Goal: Transaction & Acquisition: Purchase product/service

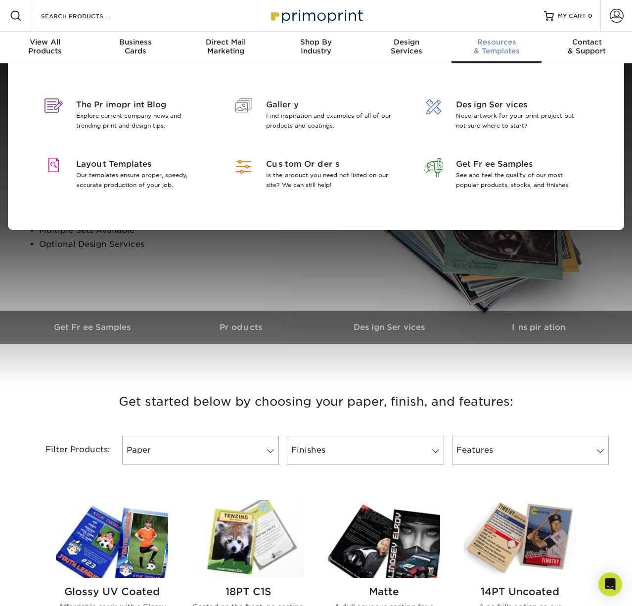
scroll to position [0, 0]
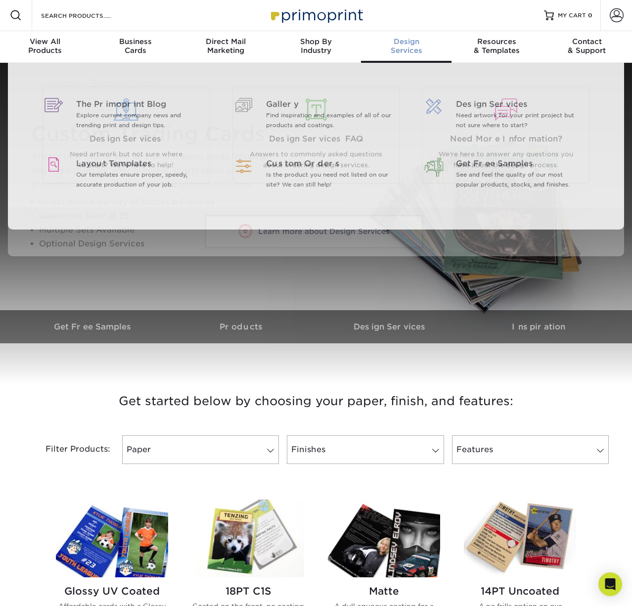
click at [412, 47] on div "Design Services" at bounding box center [406, 46] width 91 height 18
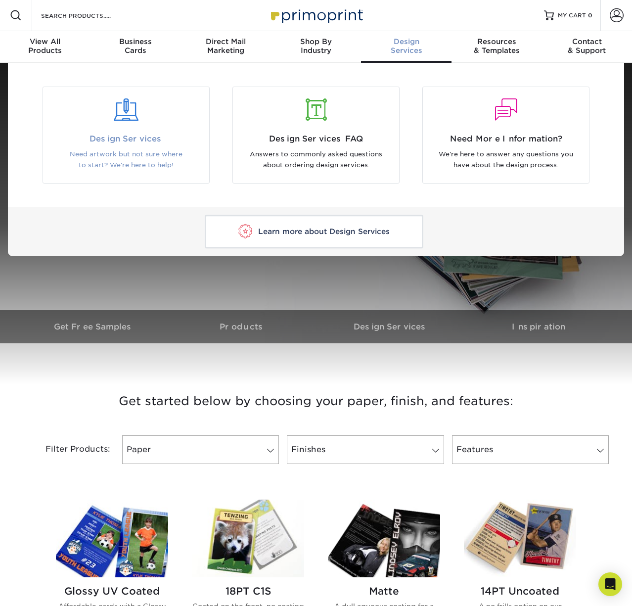
click at [138, 134] on span "Design Services" at bounding box center [125, 139] width 151 height 12
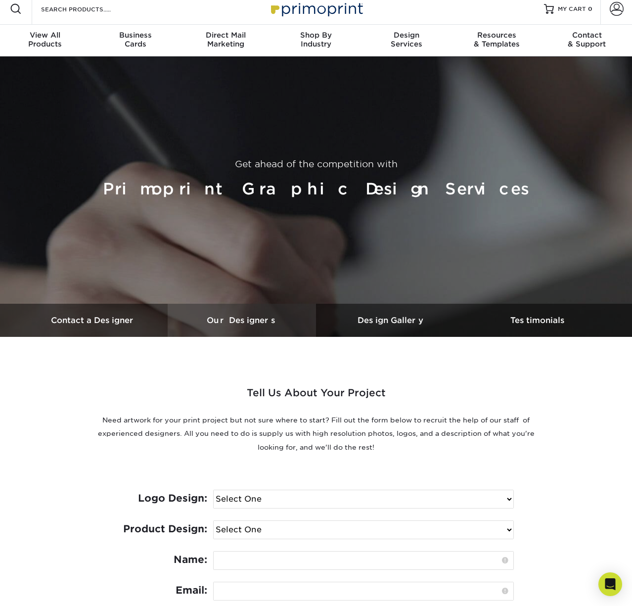
scroll to position [8, 0]
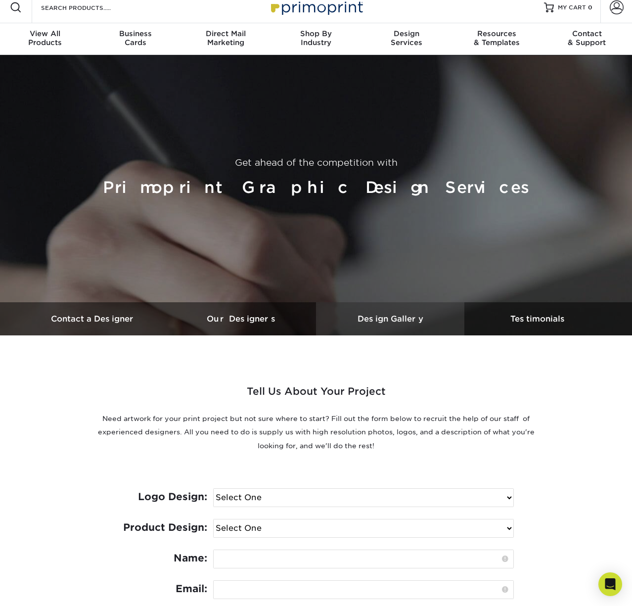
click at [387, 318] on h3 "Design Gallery" at bounding box center [390, 318] width 148 height 9
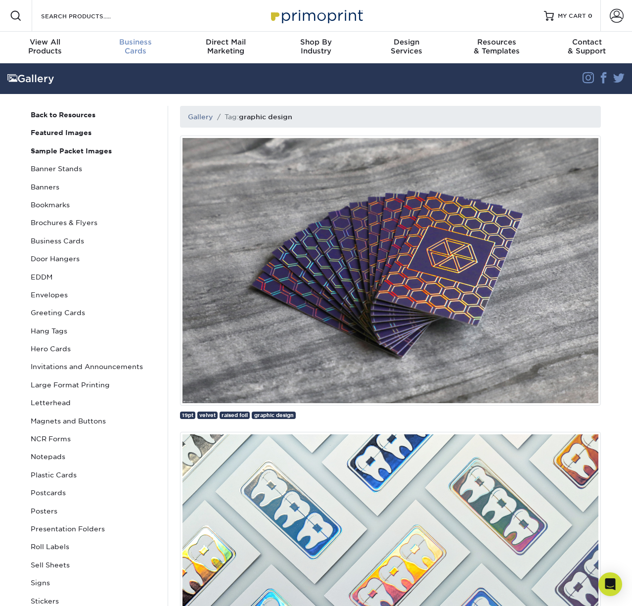
click at [132, 46] on div "Business Cards" at bounding box center [136, 47] width 91 height 18
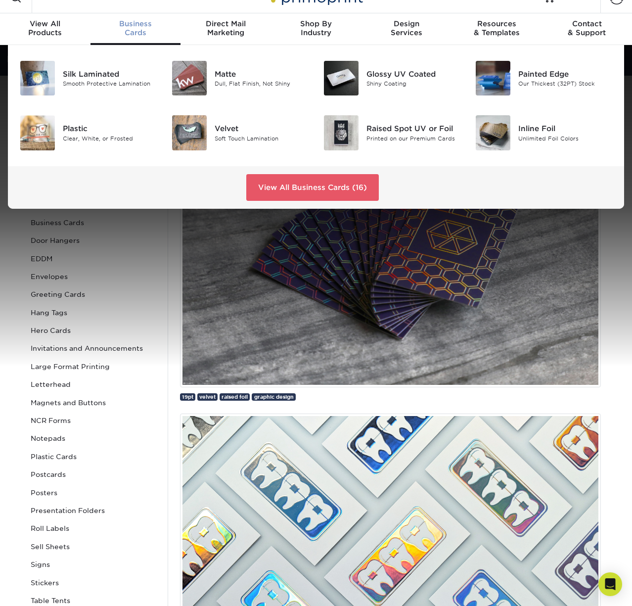
scroll to position [19, 0]
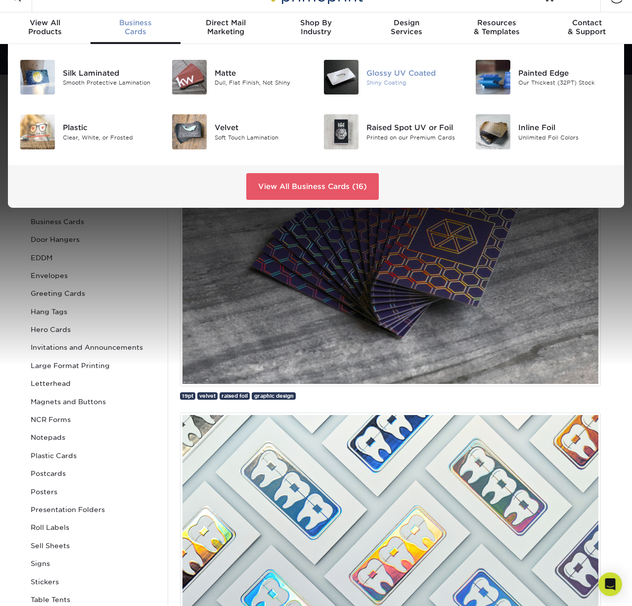
click at [389, 86] on div "Shiny Coating" at bounding box center [413, 83] width 94 height 8
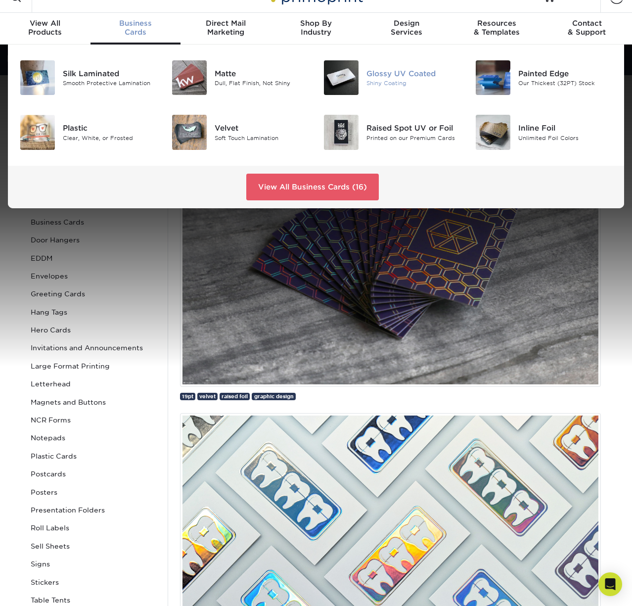
scroll to position [20, 0]
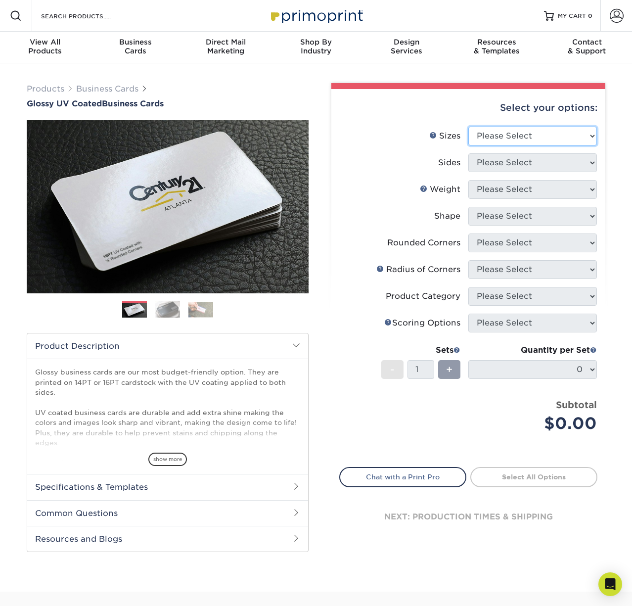
click at [530, 134] on select "Please Select 1.5" x 3.5" - Mini 1.75" x 3.5" - Mini 2" x 2" - Square 2" x 3" -…" at bounding box center [532, 136] width 129 height 19
select select "2.00x3.50"
click at [468, 127] on select "Please Select 1.5" x 3.5" - Mini 1.75" x 3.5" - Mini 2" x 2" - Square 2" x 3" -…" at bounding box center [532, 136] width 129 height 19
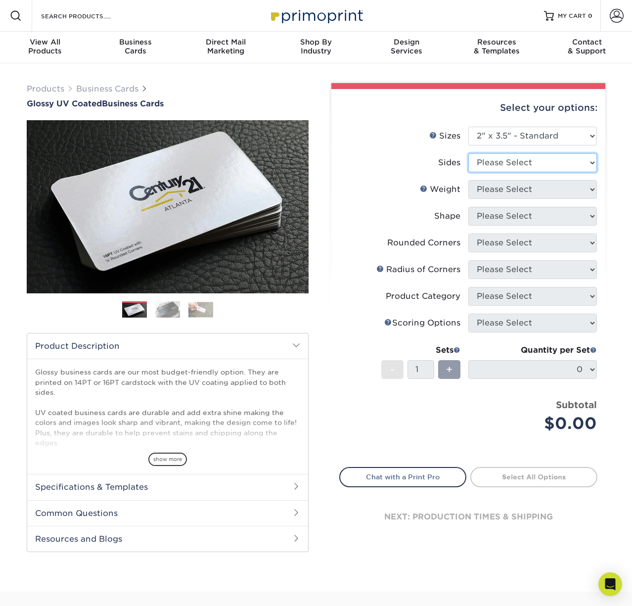
click at [514, 166] on select "Please Select Print Both Sides Print Front Only" at bounding box center [532, 162] width 129 height 19
select select "13abbda7-1d64-4f25-8bb2-c179b224825d"
click at [468, 153] on select "Please Select Print Both Sides Print Front Only" at bounding box center [532, 162] width 129 height 19
click at [485, 189] on select "Please Select" at bounding box center [532, 189] width 129 height 19
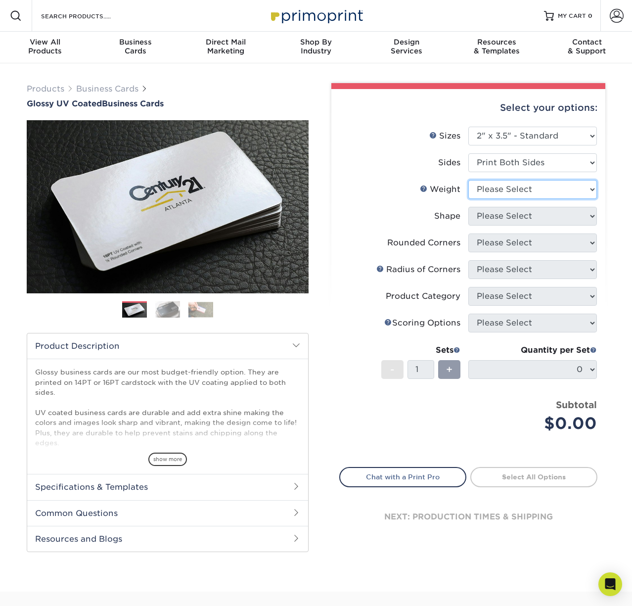
select select "16PT"
click at [468, 180] on select "Please Select 16PT 14PT" at bounding box center [532, 189] width 129 height 19
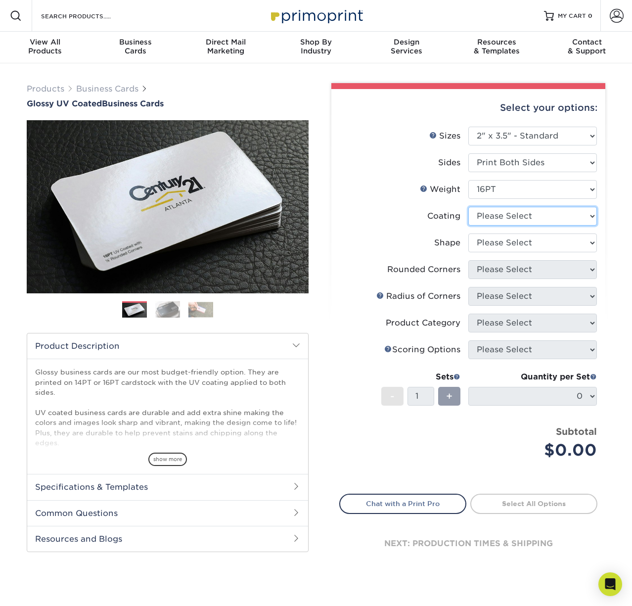
click at [506, 219] on select at bounding box center [532, 216] width 129 height 19
click at [468, 207] on select at bounding box center [532, 216] width 129 height 19
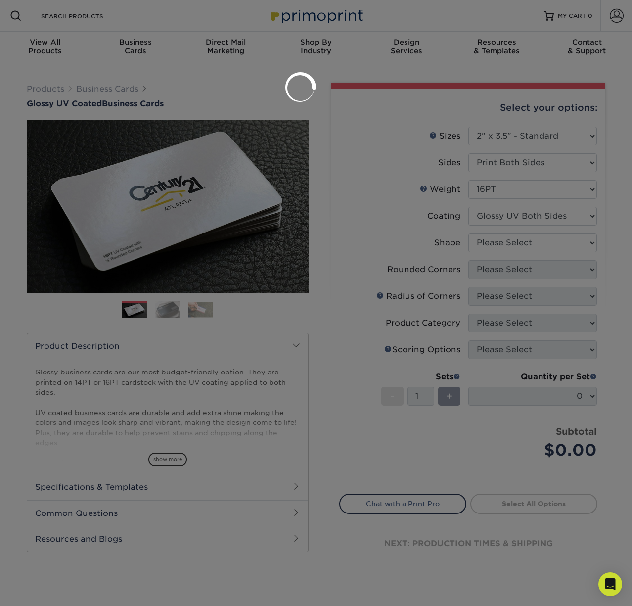
click at [519, 244] on div at bounding box center [316, 303] width 632 height 606
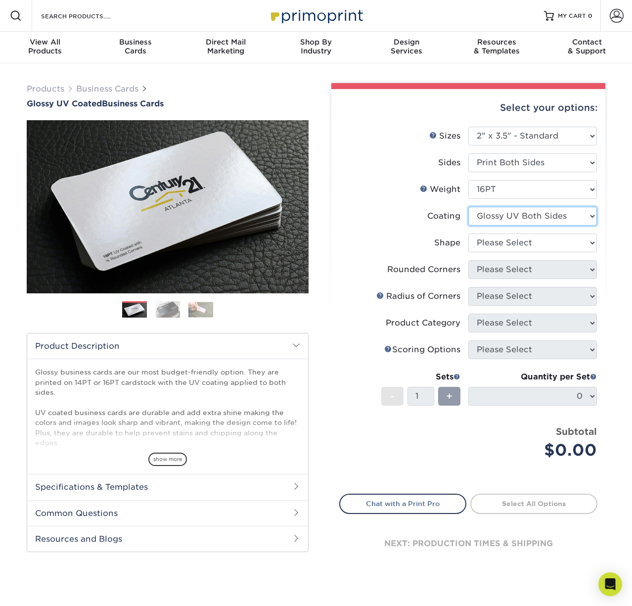
click at [511, 216] on select at bounding box center [532, 216] width 129 height 19
click at [468, 207] on select at bounding box center [532, 216] width 129 height 19
click at [512, 216] on select at bounding box center [532, 216] width 129 height 19
click at [468, 207] on select at bounding box center [532, 216] width 129 height 19
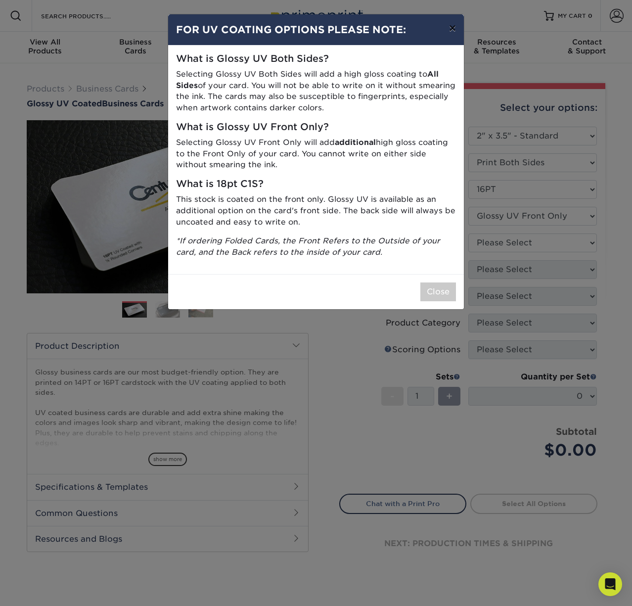
drag, startPoint x: 452, startPoint y: 30, endPoint x: 458, endPoint y: 33, distance: 6.9
click at [452, 30] on button "×" at bounding box center [452, 28] width 23 height 28
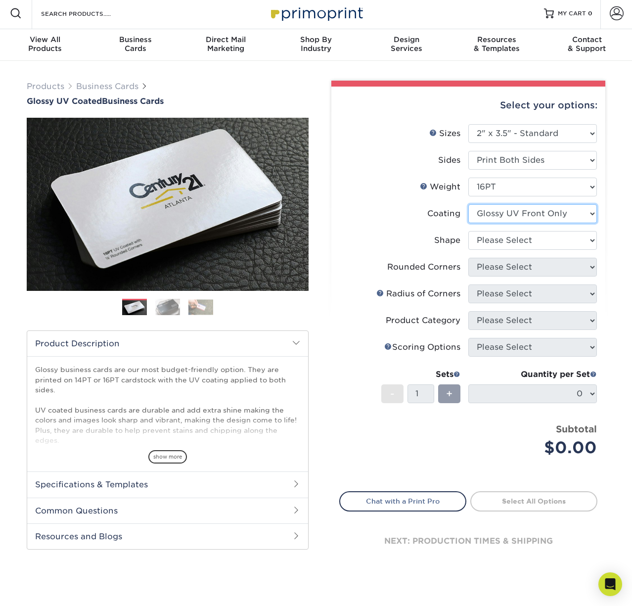
click at [514, 213] on select at bounding box center [532, 213] width 129 height 19
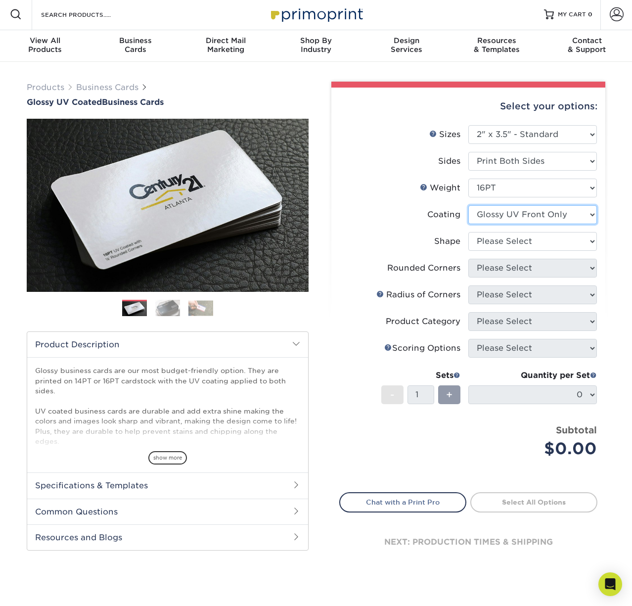
scroll to position [3, 0]
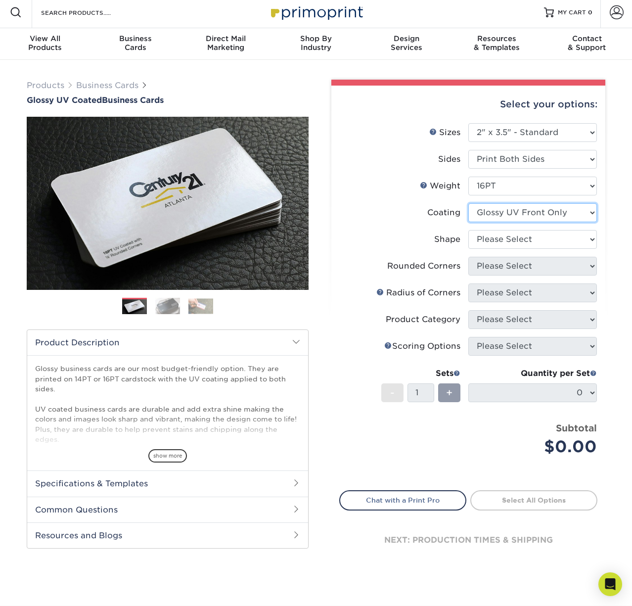
select select "ae367451-b2b8-45df-a344-0f05b6a12993"
click at [468, 203] on select at bounding box center [532, 212] width 129 height 19
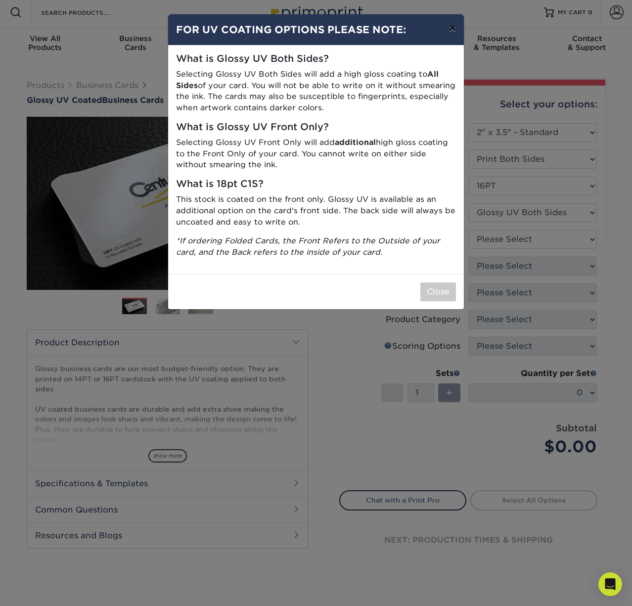
click at [449, 25] on button "×" at bounding box center [452, 28] width 23 height 28
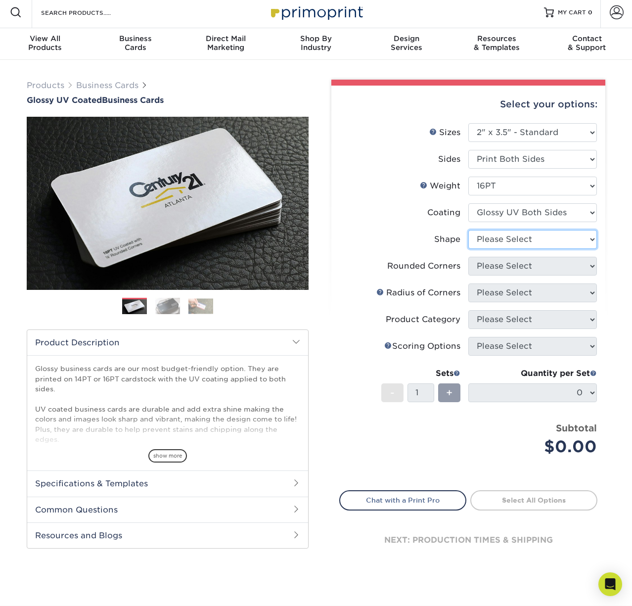
click at [529, 241] on select "Please Select Standard Oval" at bounding box center [532, 239] width 129 height 19
select select "standard"
click at [468, 230] on select "Please Select Standard Oval" at bounding box center [532, 239] width 129 height 19
click at [517, 273] on select "Please Select Yes - Round 2 Corners Yes - Round 4 Corners No" at bounding box center [532, 266] width 129 height 19
select select "0"
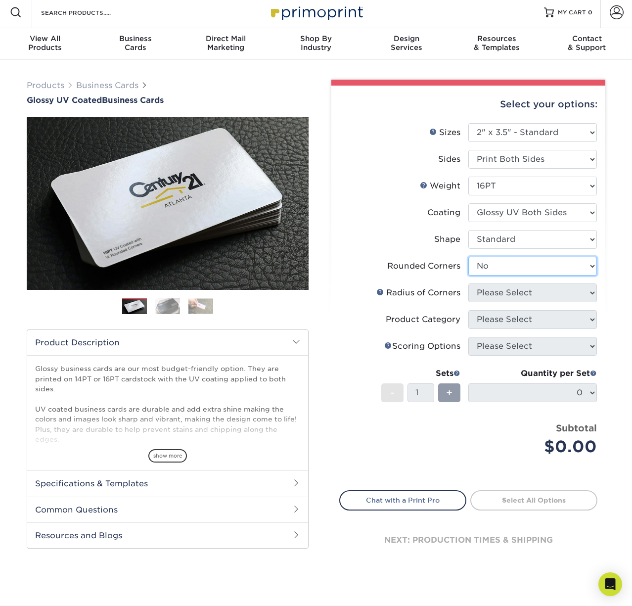
click at [468, 257] on select "Please Select Yes - Round 2 Corners Yes - Round 4 Corners No" at bounding box center [532, 266] width 129 height 19
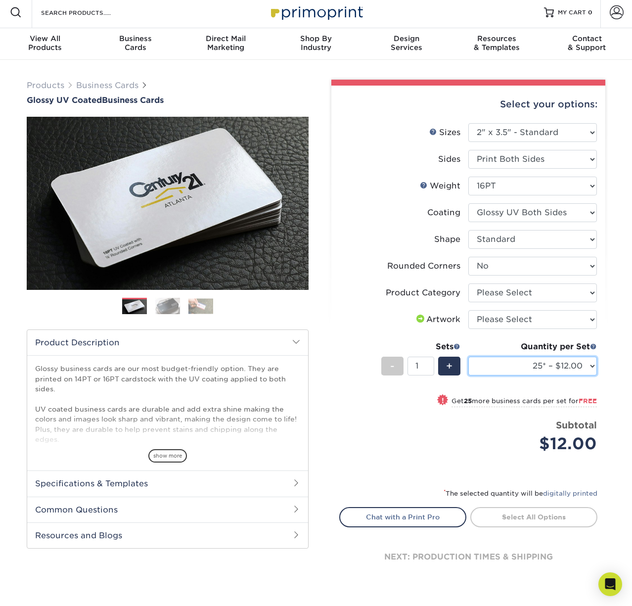
click at [587, 365] on select "25* – $12.00 50* – $12.00 100* – $12.00 250* – $21.00 500 – $42.00 1000 – $53.0…" at bounding box center [532, 366] width 129 height 19
click at [468, 357] on select "25* – $12.00 50* – $12.00 100* – $12.00 250* – $21.00 500 – $42.00 1000 – $53.0…" at bounding box center [532, 366] width 129 height 19
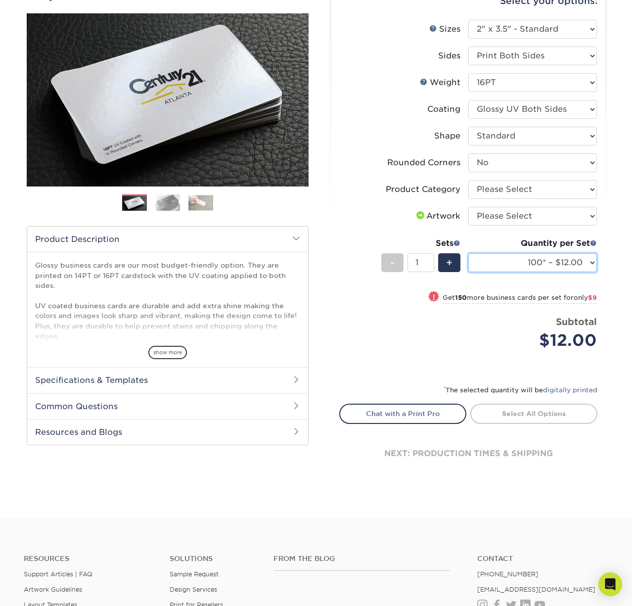
scroll to position [109, 0]
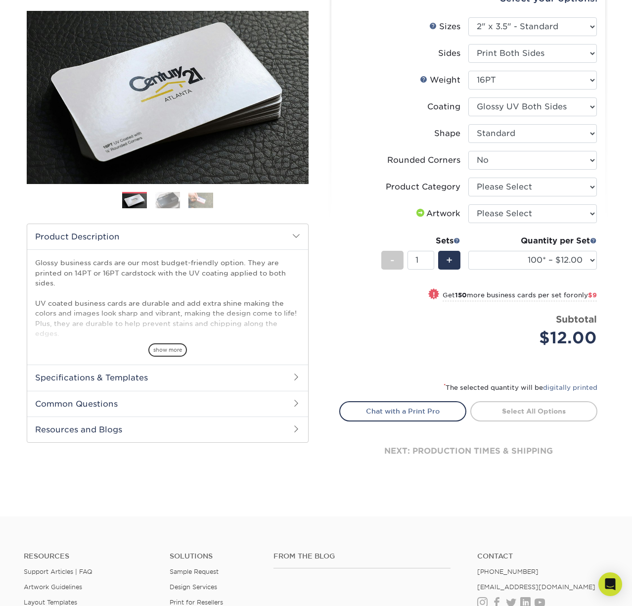
click at [161, 200] on img at bounding box center [167, 199] width 25 height 17
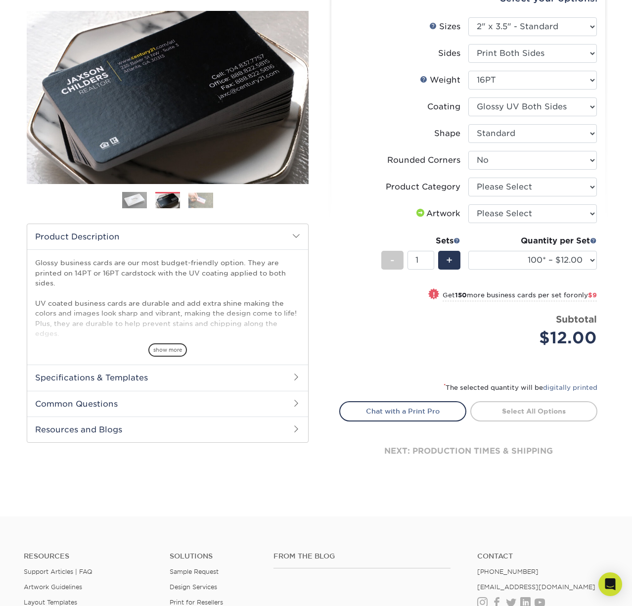
click at [195, 202] on img at bounding box center [200, 199] width 25 height 15
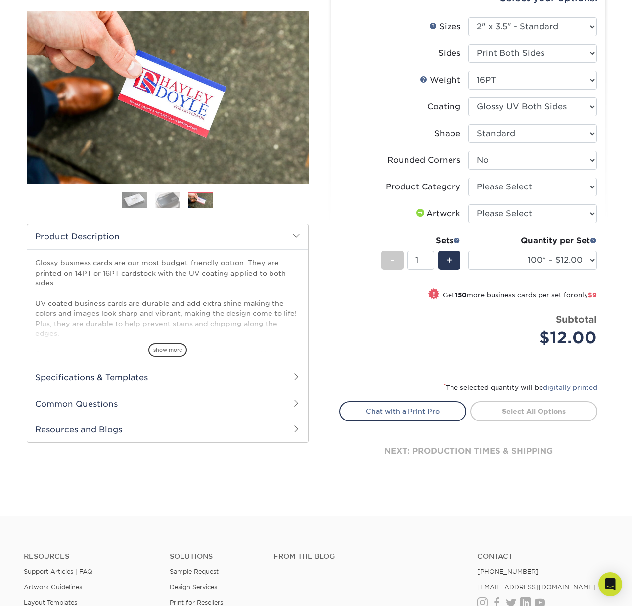
click at [174, 206] on img at bounding box center [167, 199] width 25 height 17
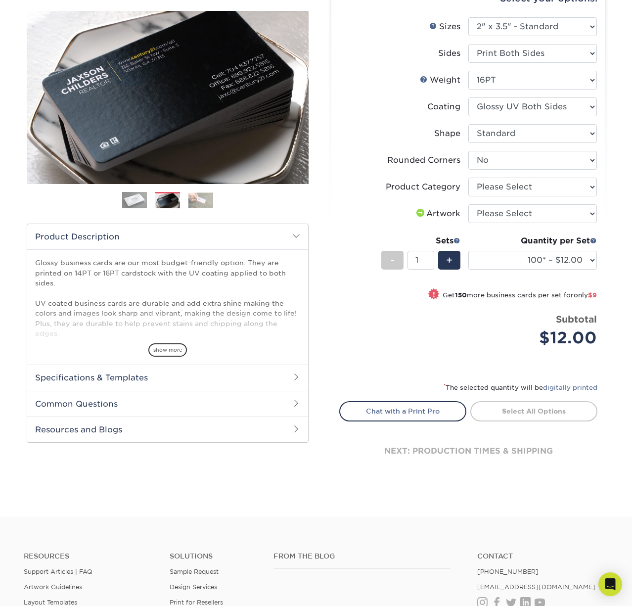
click at [134, 205] on img at bounding box center [134, 200] width 25 height 25
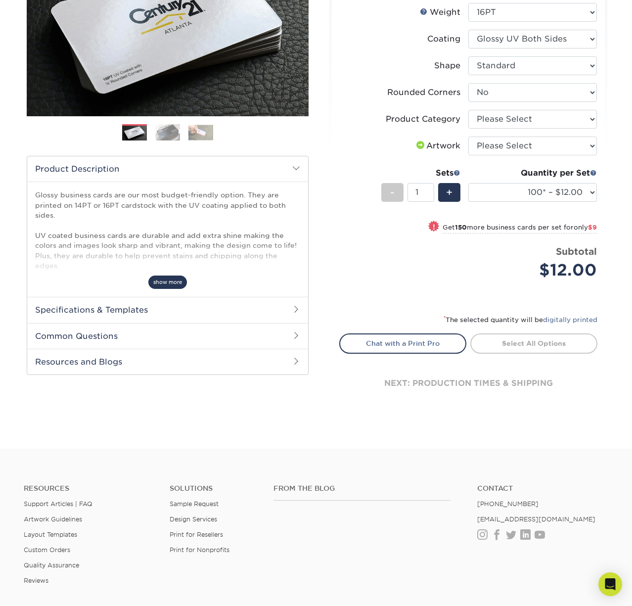
scroll to position [178, 0]
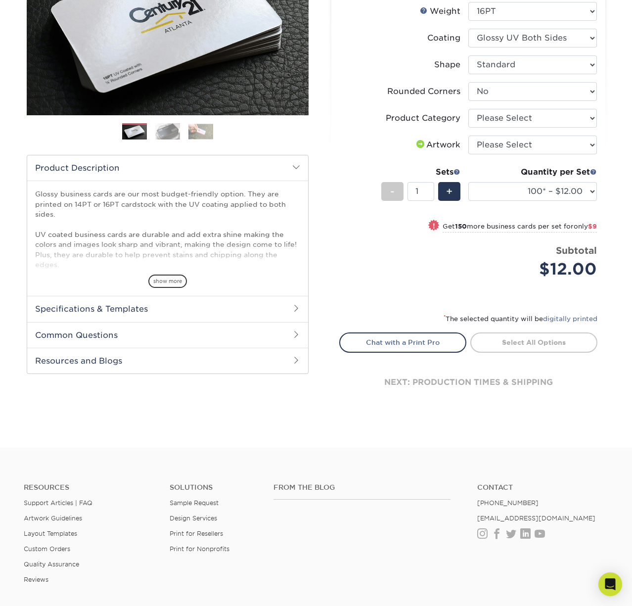
drag, startPoint x: 169, startPoint y: 282, endPoint x: 176, endPoint y: 284, distance: 7.1
click at [169, 282] on span "show more" at bounding box center [167, 280] width 39 height 13
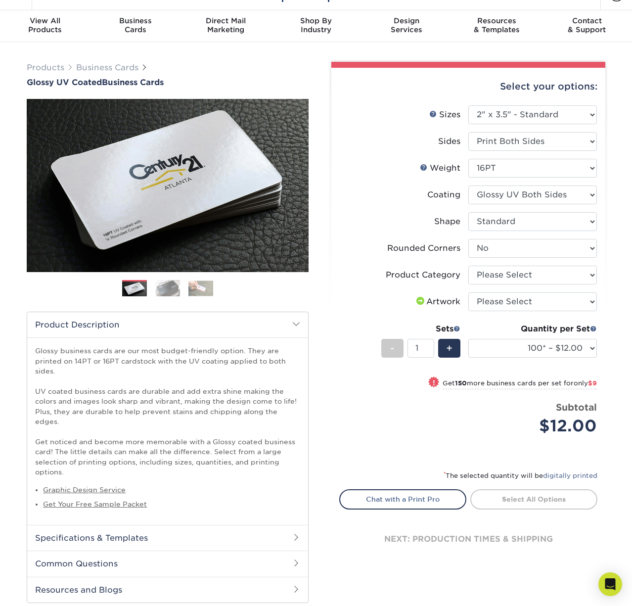
scroll to position [17, 0]
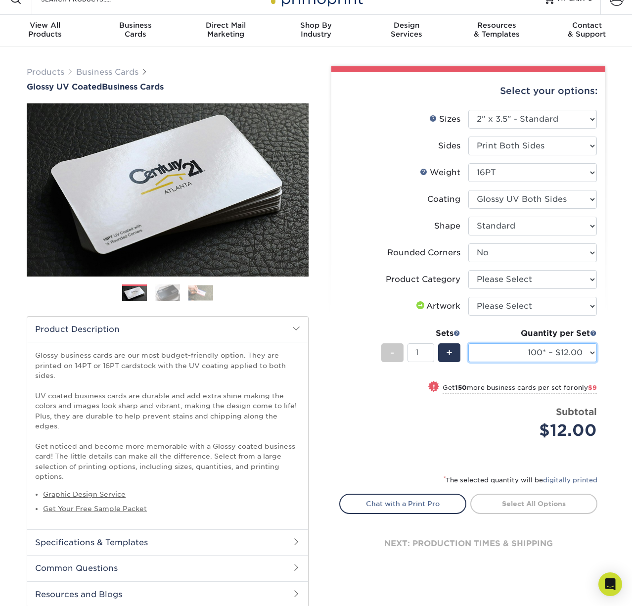
click at [519, 352] on select "25* – $12.00 50* – $12.00 100* – $12.00 250* – $21.00 500 – $42.00 1000 – $53.0…" at bounding box center [532, 352] width 129 height 19
select select "2500 – $95.00"
click at [468, 343] on select "25* – $12.00 50* – $12.00 100* – $12.00 250* – $21.00 500 – $42.00 1000 – $53.0…" at bounding box center [532, 352] width 129 height 19
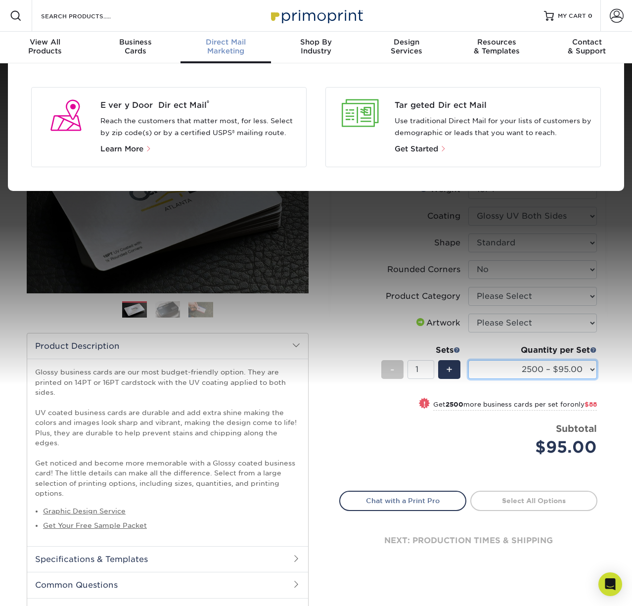
scroll to position [1, 0]
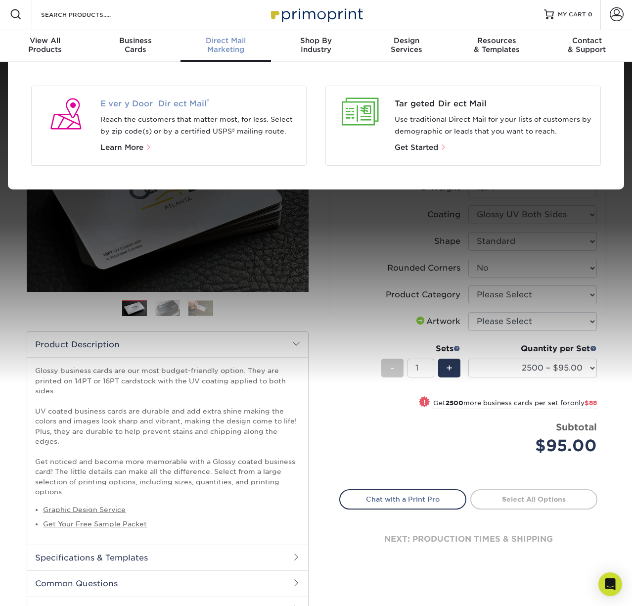
click at [271, 99] on span "Every Door Direct Mail ®" at bounding box center [199, 104] width 198 height 12
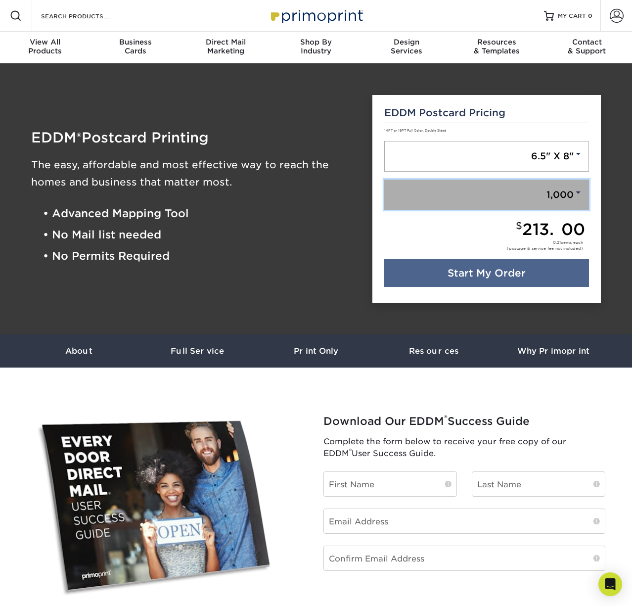
click at [579, 196] on span at bounding box center [578, 192] width 9 height 9
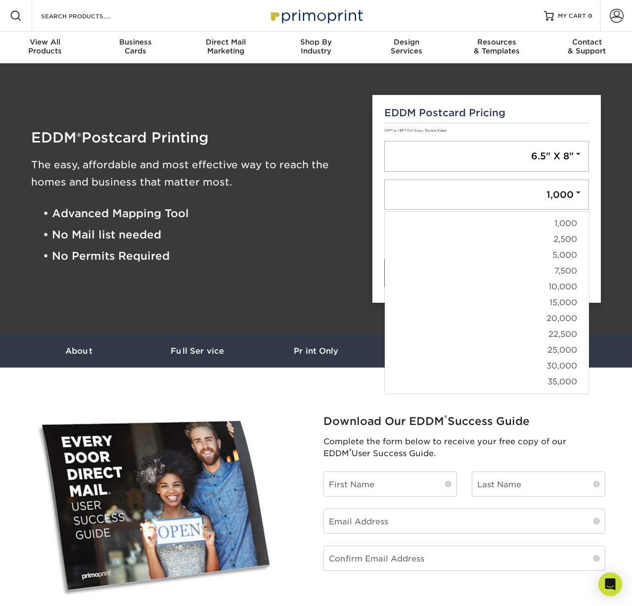
click at [538, 122] on div "EDDM Postcard Pricing 14PT or 16PT Full Color, Double Sided 6.5" X 8" 6.5" X 8"…" at bounding box center [486, 199] width 229 height 208
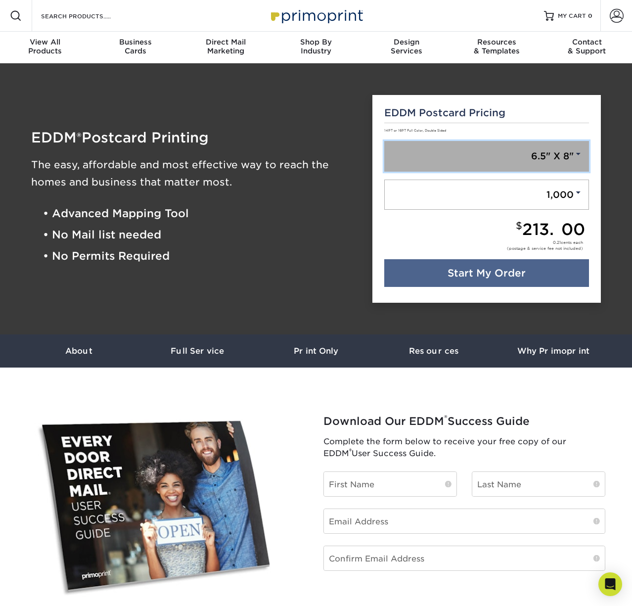
click at [487, 156] on link "6.5" X 8"" at bounding box center [486, 156] width 205 height 31
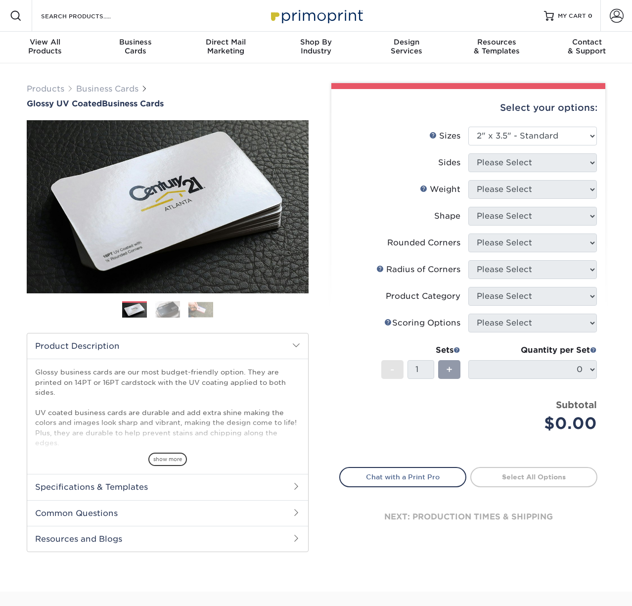
select select "2.00x3.50"
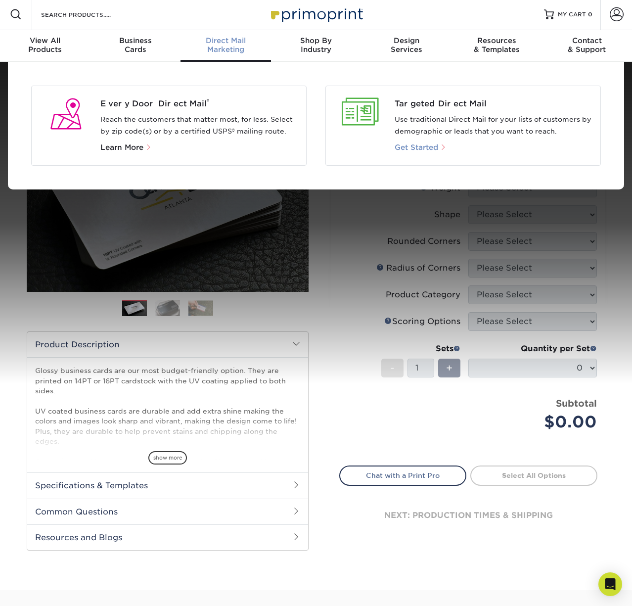
click at [418, 148] on span "Get Started" at bounding box center [417, 147] width 44 height 9
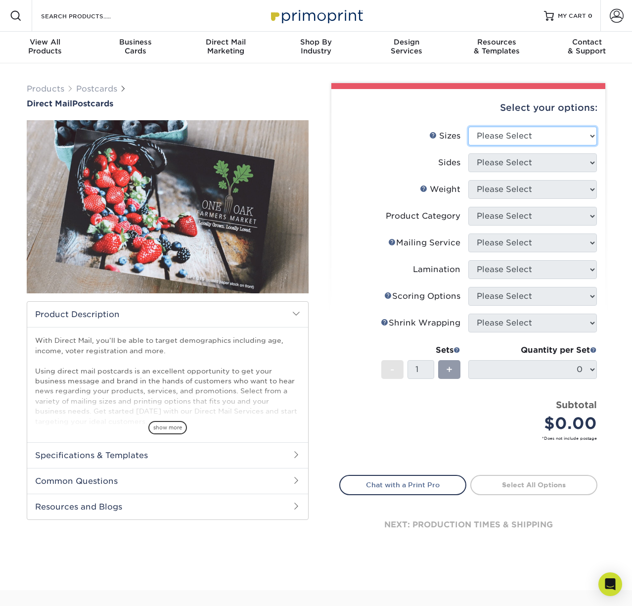
click at [518, 130] on select "Please Select 1.5" x 7" 2" x 4" 2" x 6" 2" x 7" 2" x 8" 2.12" x 5.5" 2.12" x 5.…" at bounding box center [532, 136] width 129 height 19
select select "4.00x6.00"
click at [468, 127] on select "Please Select 1.5" x 7" 2" x 4" 2" x 6" 2" x 7" 2" x 8" 2.12" x 5.5" 2.12" x 5.…" at bounding box center [532, 136] width 129 height 19
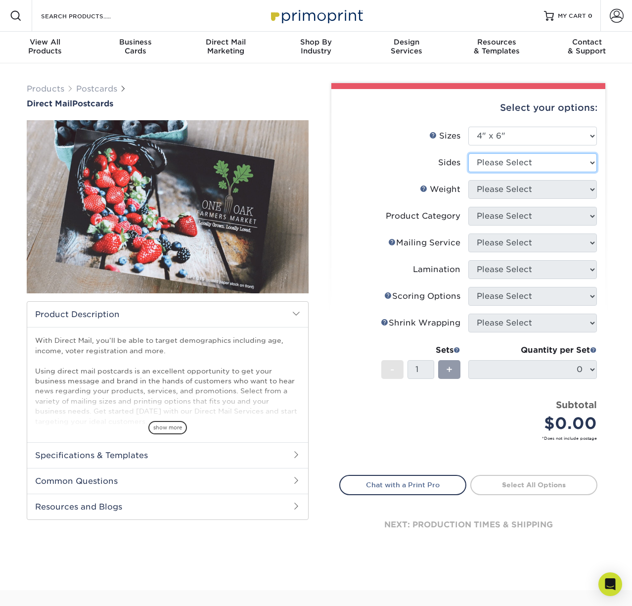
click at [504, 161] on select "Please Select Print Both Sides Print Front Only" at bounding box center [532, 162] width 129 height 19
select select "13abbda7-1d64-4f25-8bb2-c179b224825d"
click at [468, 153] on select "Please Select Print Both Sides Print Front Only" at bounding box center [532, 162] width 129 height 19
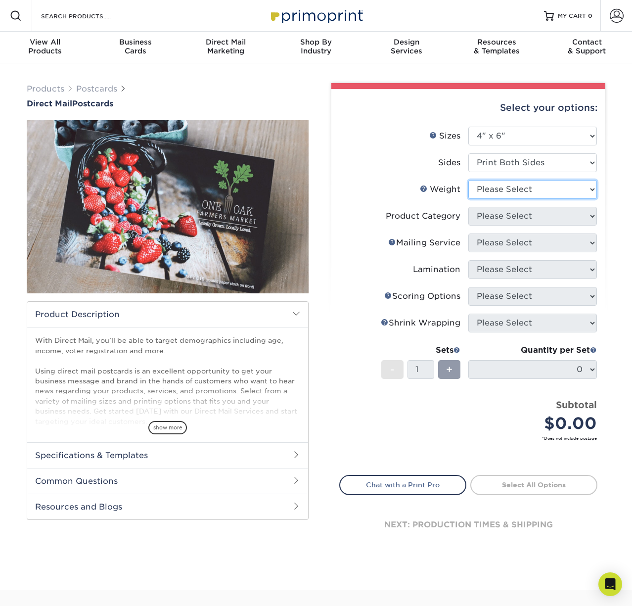
click at [502, 186] on select "Please Select 14PT 100LB 16PT 14PT Uncoated" at bounding box center [532, 189] width 129 height 19
select select "16PT"
click at [468, 180] on select "Please Select 14PT 100LB 16PT 14PT Uncoated" at bounding box center [532, 189] width 129 height 19
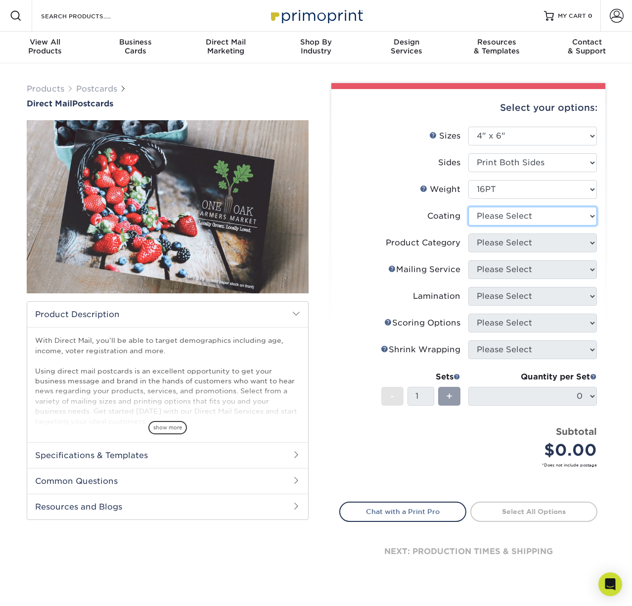
click at [508, 215] on select at bounding box center [532, 216] width 129 height 19
select select "ae367451-b2b8-45df-a344-0f05b6a12993"
click at [468, 207] on select at bounding box center [532, 216] width 129 height 19
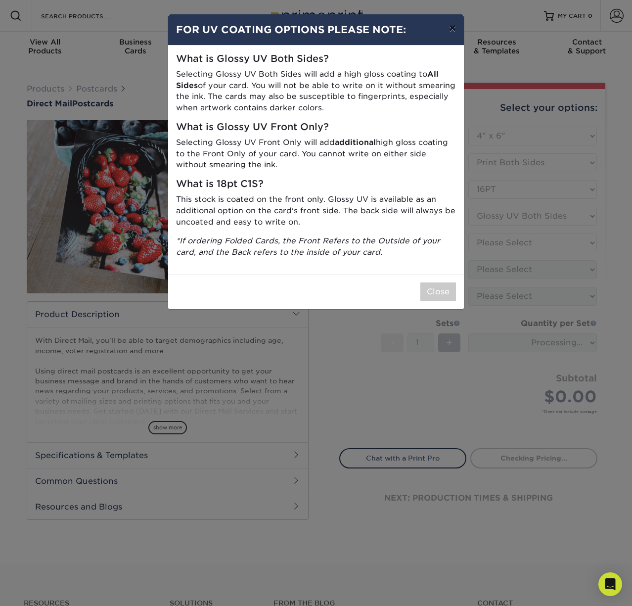
click at [453, 27] on button "×" at bounding box center [452, 28] width 23 height 28
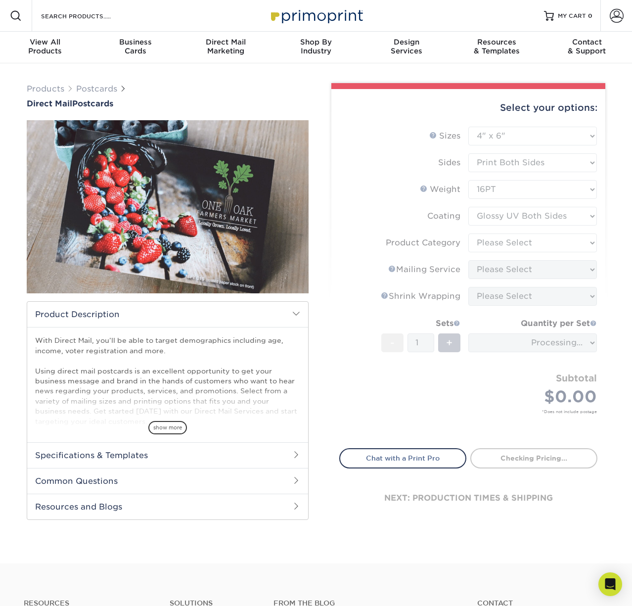
click at [511, 238] on form "Sizes Help Sizes Please Select 1.5" x 7" 2" x 4" 2" x 6" 2" x 7" 2" x 8" 2.12" …" at bounding box center [468, 282] width 258 height 310
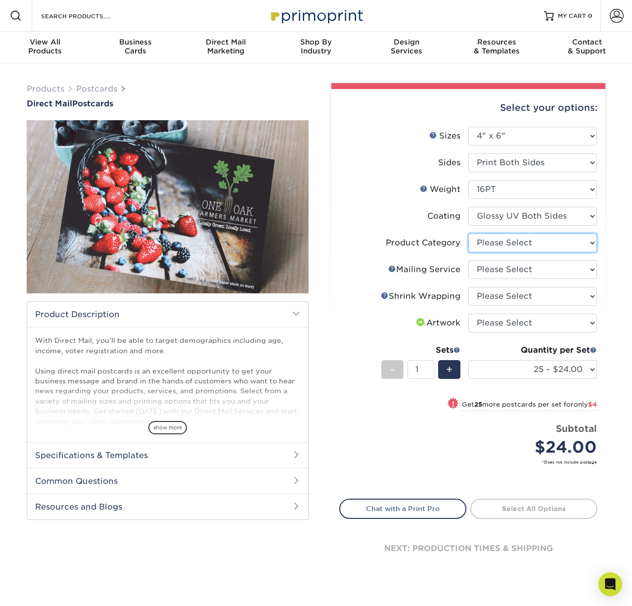
click at [511, 239] on select "Please Select Postcards" at bounding box center [532, 242] width 129 height 19
select select "9b7272e0-d6c8-4c3c-8e97-d3a1bcdab858"
click at [468, 233] on select "Please Select Postcards" at bounding box center [532, 242] width 129 height 19
click at [504, 269] on select "Please Select No Direct Mailing Service No, I will mail/stamp/imprint Direct Ma…" at bounding box center [532, 269] width 129 height 19
select select "d3cc0d54-e72f-41ce-80c5-e8486bf2cdb8"
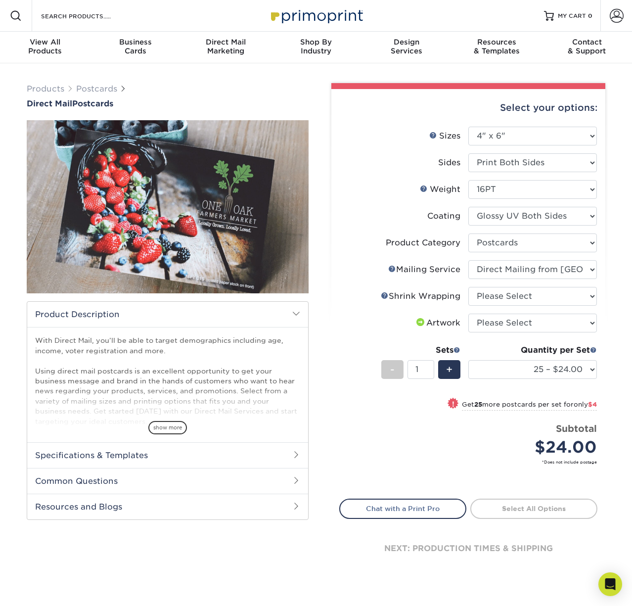
click at [468, 260] on select "Please Select No Direct Mailing Service No, I will mail/stamp/imprint Direct Ma…" at bounding box center [532, 269] width 129 height 19
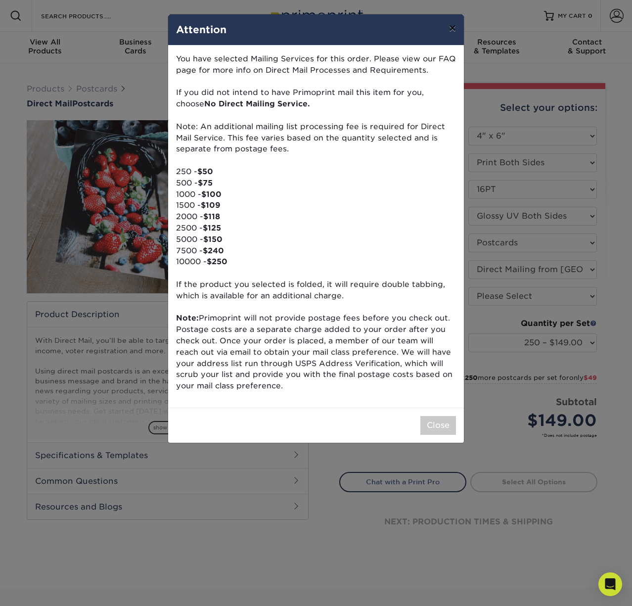
click at [453, 26] on button "×" at bounding box center [452, 28] width 23 height 28
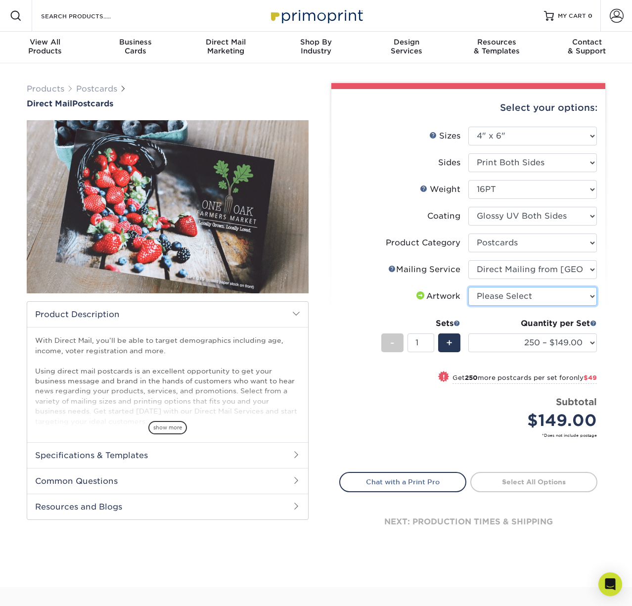
click at [507, 299] on select "Please Select I will upload files I need a design - $150" at bounding box center [532, 296] width 129 height 19
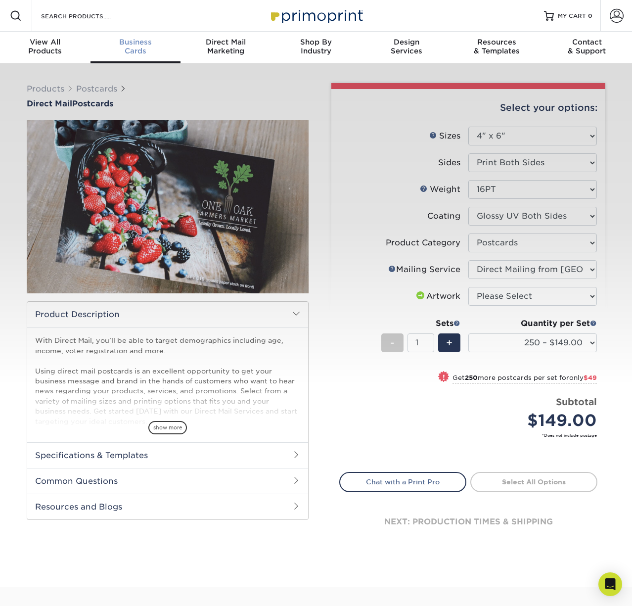
click at [142, 40] on span "Business" at bounding box center [136, 42] width 91 height 9
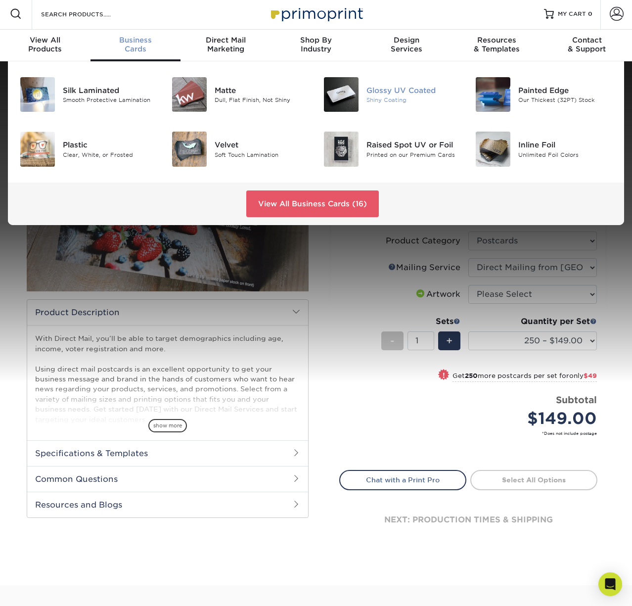
scroll to position [3, 0]
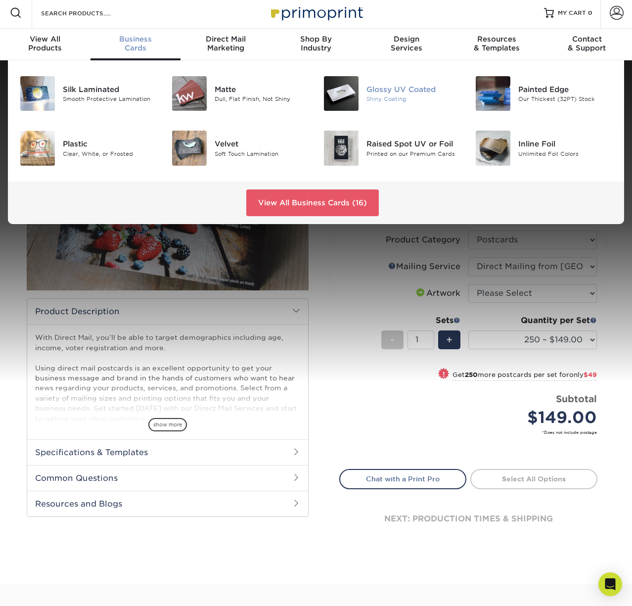
click at [381, 92] on div "Glossy UV Coated" at bounding box center [413, 89] width 94 height 11
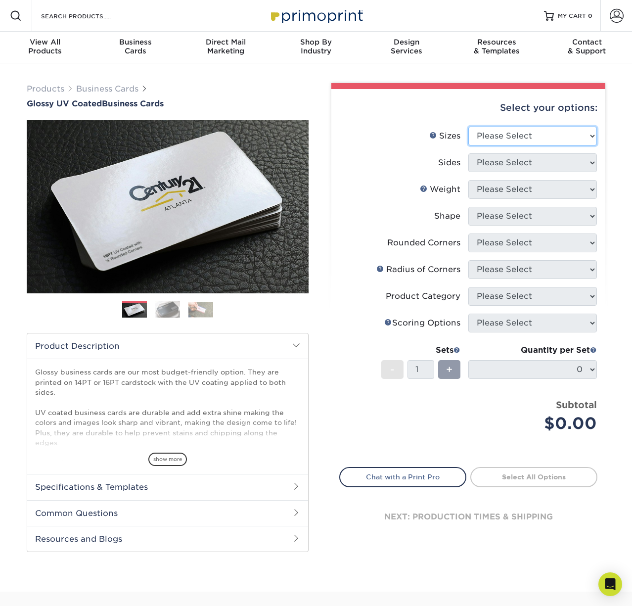
click at [506, 136] on select "Please Select 1.5" x 3.5" - Mini 1.75" x 3.5" - Mini 2" x 2" - Square 2" x 3" -…" at bounding box center [532, 136] width 129 height 19
select select "2.00x3.50"
click at [468, 127] on select "Please Select 1.5" x 3.5" - Mini 1.75" x 3.5" - Mini 2" x 2" - Square 2" x 3" -…" at bounding box center [532, 136] width 129 height 19
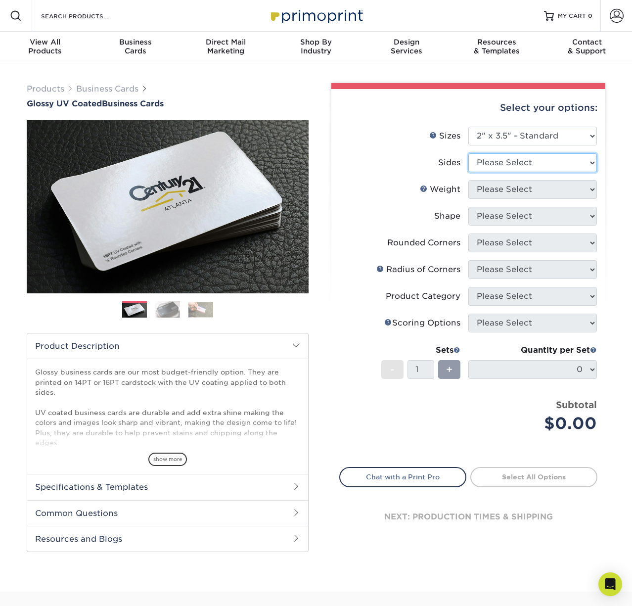
click at [507, 164] on select "Please Select Print Both Sides Print Front Only" at bounding box center [532, 162] width 129 height 19
select select "13abbda7-1d64-4f25-8bb2-c179b224825d"
click at [468, 153] on select "Please Select Print Both Sides Print Front Only" at bounding box center [532, 162] width 129 height 19
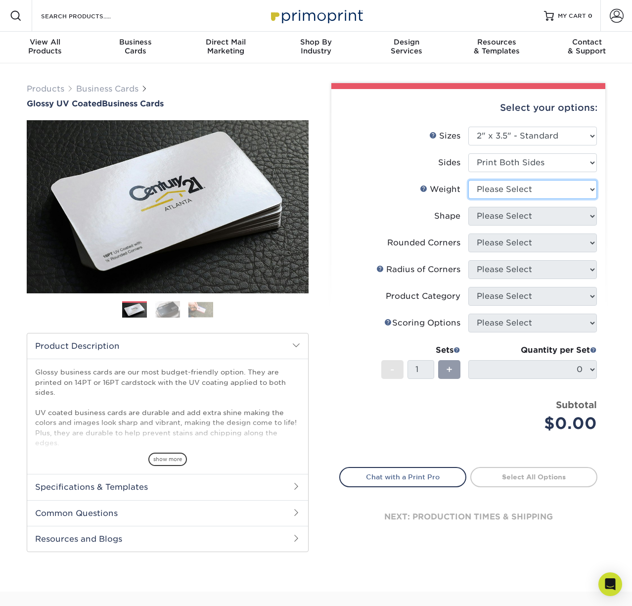
click at [508, 190] on select "Please Select 16PT 14PT" at bounding box center [532, 189] width 129 height 19
select select "16PT"
click at [468, 180] on select "Please Select 16PT 14PT" at bounding box center [532, 189] width 129 height 19
click at [0, 0] on select at bounding box center [0, 0] width 0 height 0
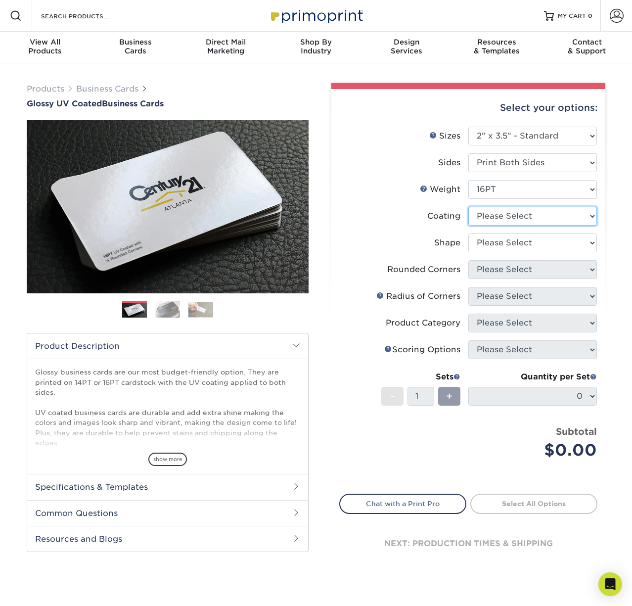
select select "ae367451-b2b8-45df-a344-0f05b6a12993"
click at [468, 207] on select at bounding box center [532, 216] width 129 height 19
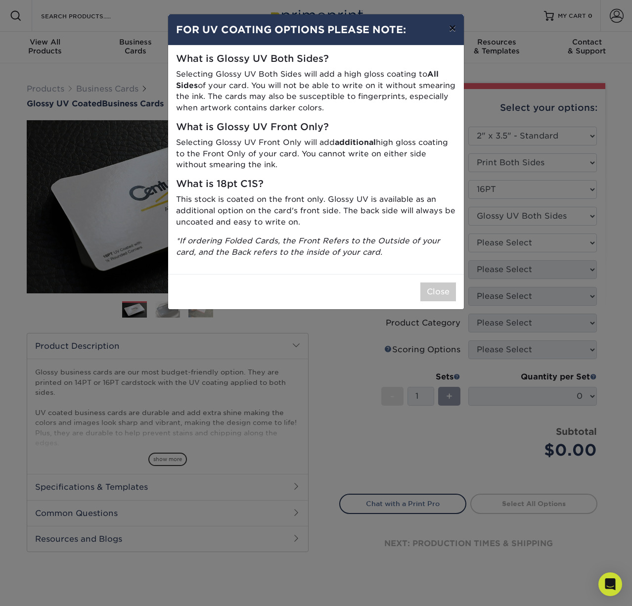
click at [451, 28] on button "×" at bounding box center [452, 28] width 23 height 28
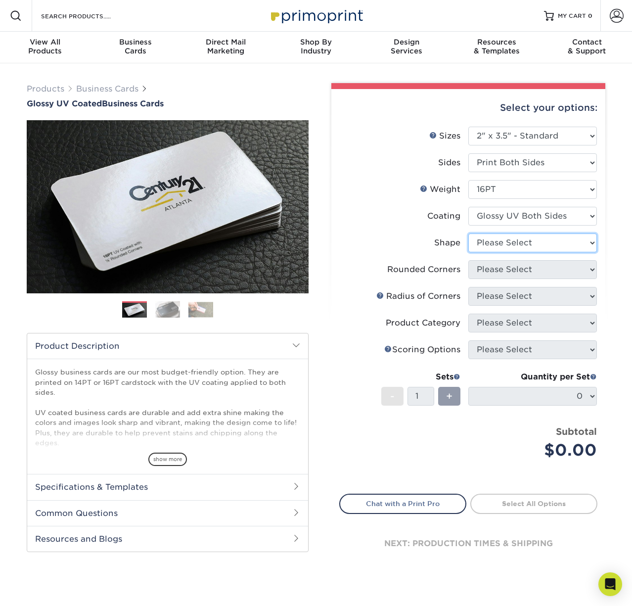
click at [508, 239] on select "Please Select Standard Oval" at bounding box center [532, 242] width 129 height 19
select select "standard"
click at [468, 233] on select "Please Select Standard Oval" at bounding box center [532, 242] width 129 height 19
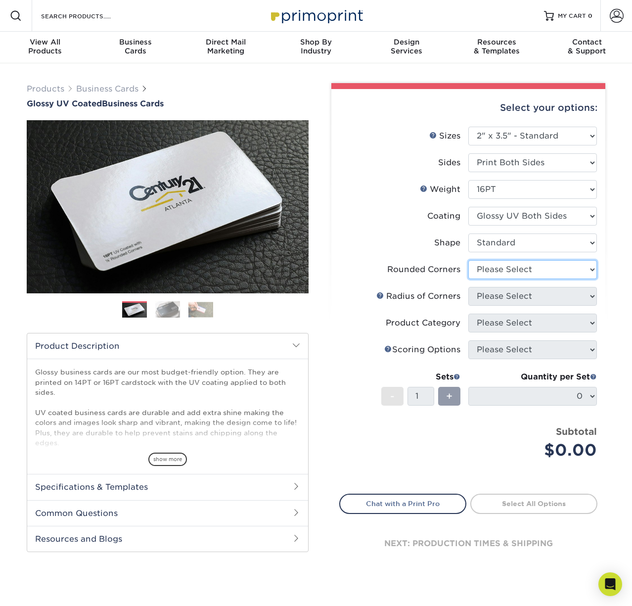
click at [521, 270] on select "Please Select Yes - Round 2 Corners Yes - Round 4 Corners No" at bounding box center [532, 269] width 129 height 19
select select "0"
click at [468, 260] on select "Please Select Yes - Round 2 Corners Yes - Round 4 Corners No" at bounding box center [532, 269] width 129 height 19
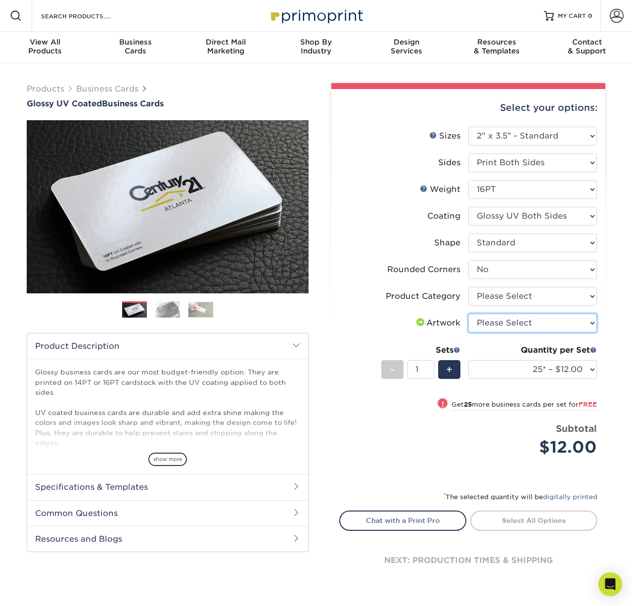
click at [538, 326] on select "Please Select I will upload files I need a design - $100" at bounding box center [532, 323] width 129 height 19
